Goal: Complete application form

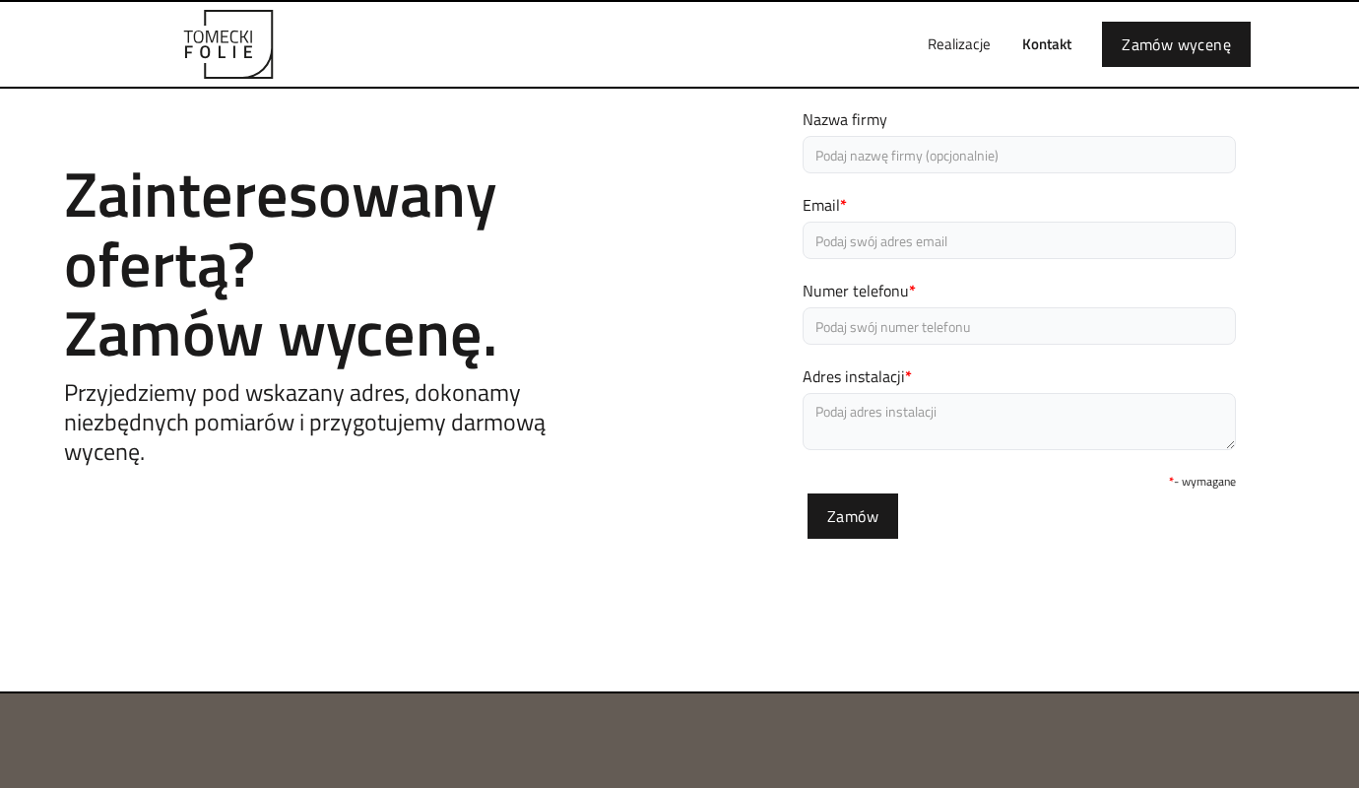
scroll to position [729, 0]
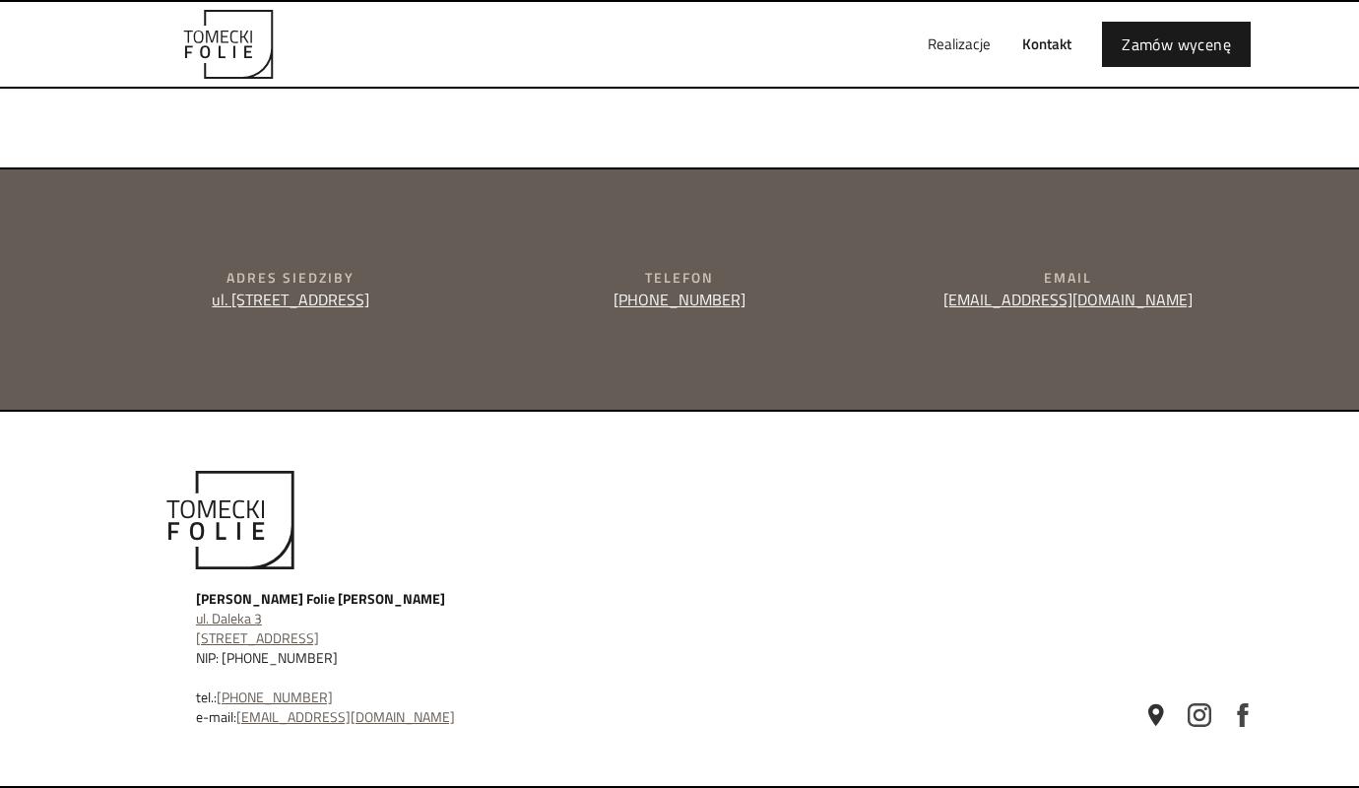
type input "e"
type textarea "e"
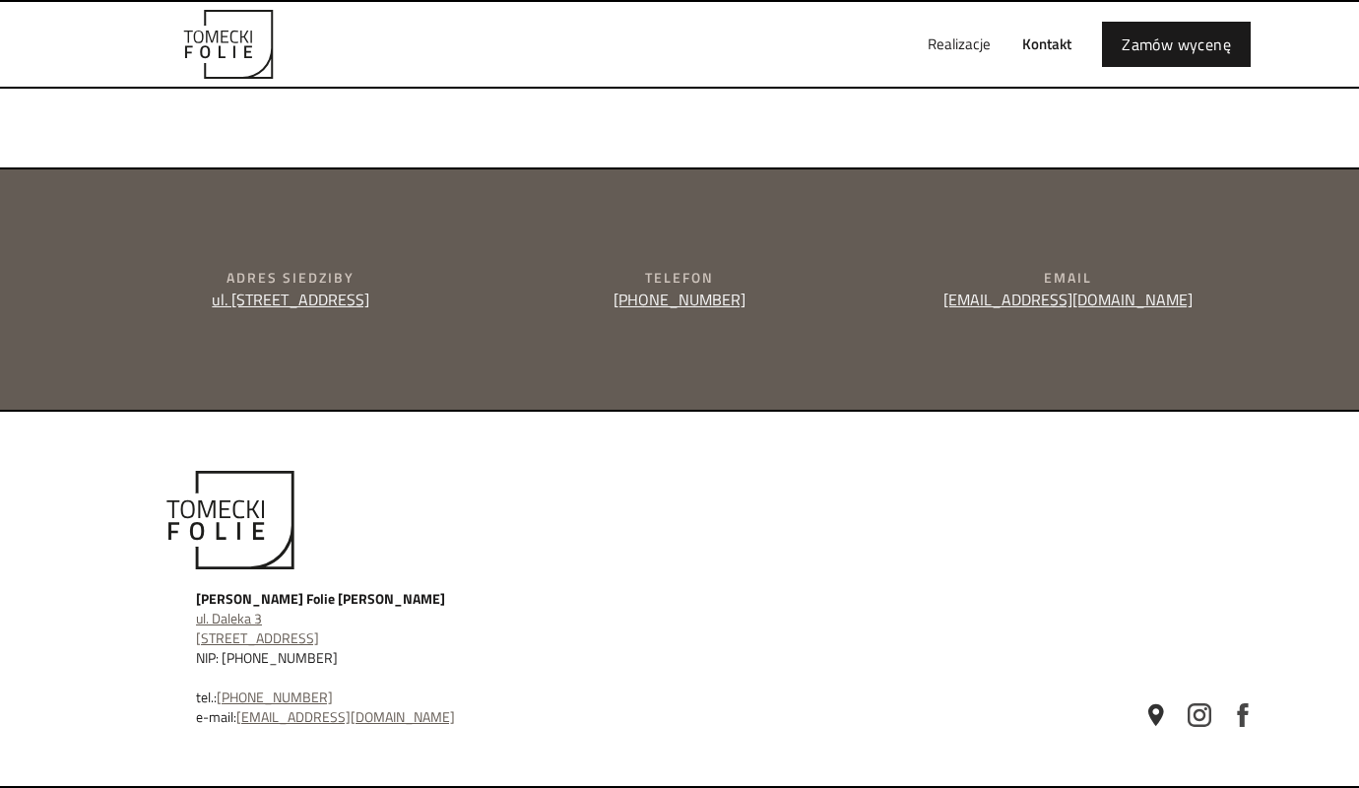
type input "[PERSON_NAME]"
type input "[PERSON_NAME][EMAIL_ADDRESS][DOMAIN_NAME]"
type input "504829130"
type textarea "Dzien dobry, kontaktuje sie ponownie, aby zapytac, czy moge pomóc Panstwa firmi…"
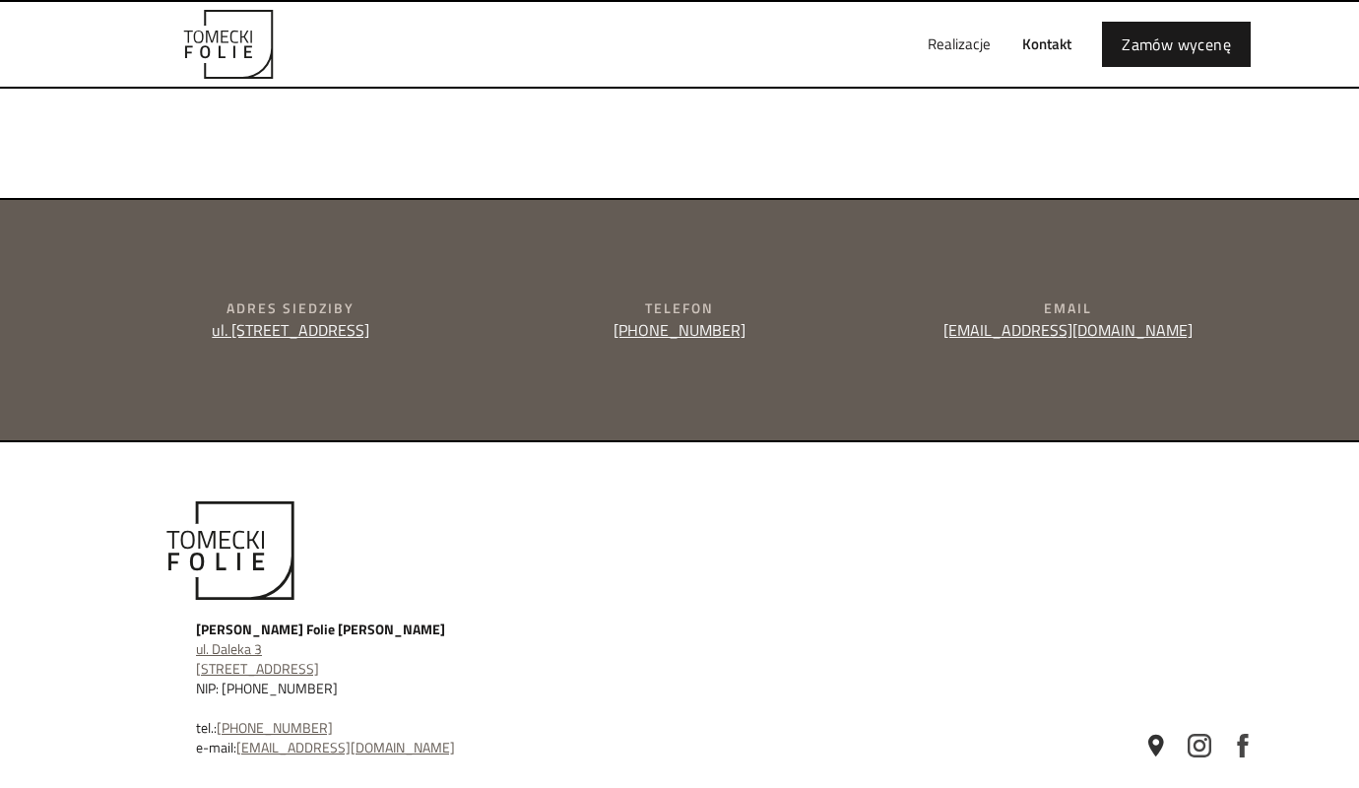
click at [854, 22] on div "Realizacje Kontakt Zamów wycenę" at bounding box center [680, 44] width 1182 height 85
